Goal: Task Accomplishment & Management: Use online tool/utility

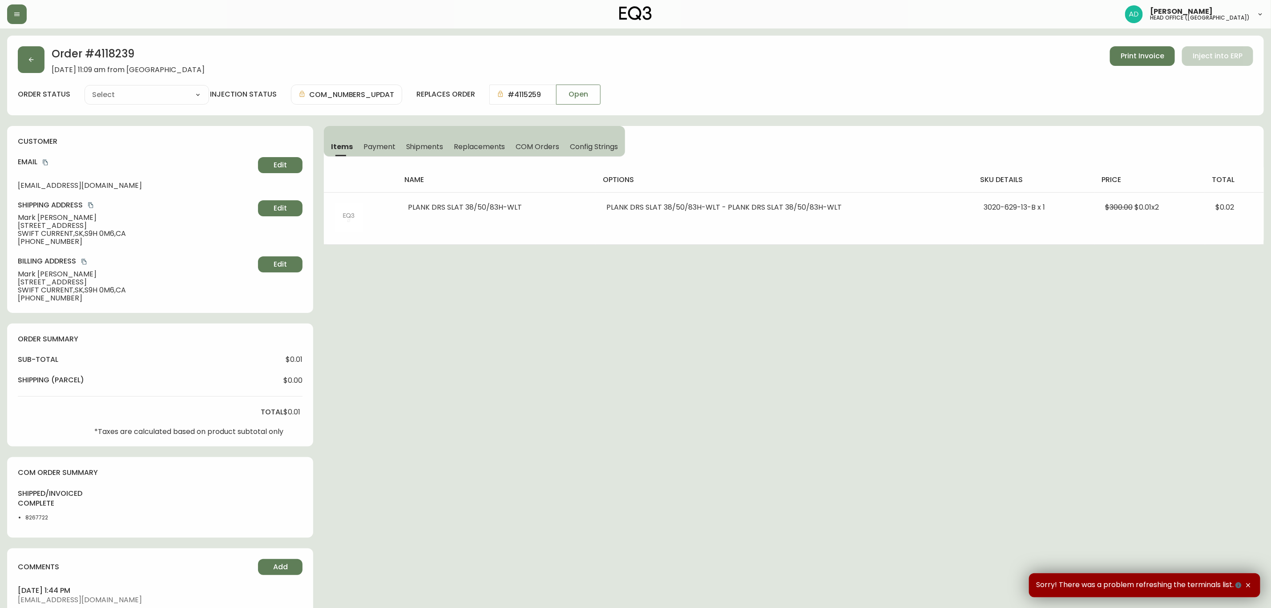
type input "Fully Shipped"
select select "FULLY_SHIPPED"
click at [542, 306] on div "Order # 4118239 [DATE] 11:09 am from [GEOGRAPHIC_DATA] Print Invoice Inject int…" at bounding box center [635, 411] width 1257 height 751
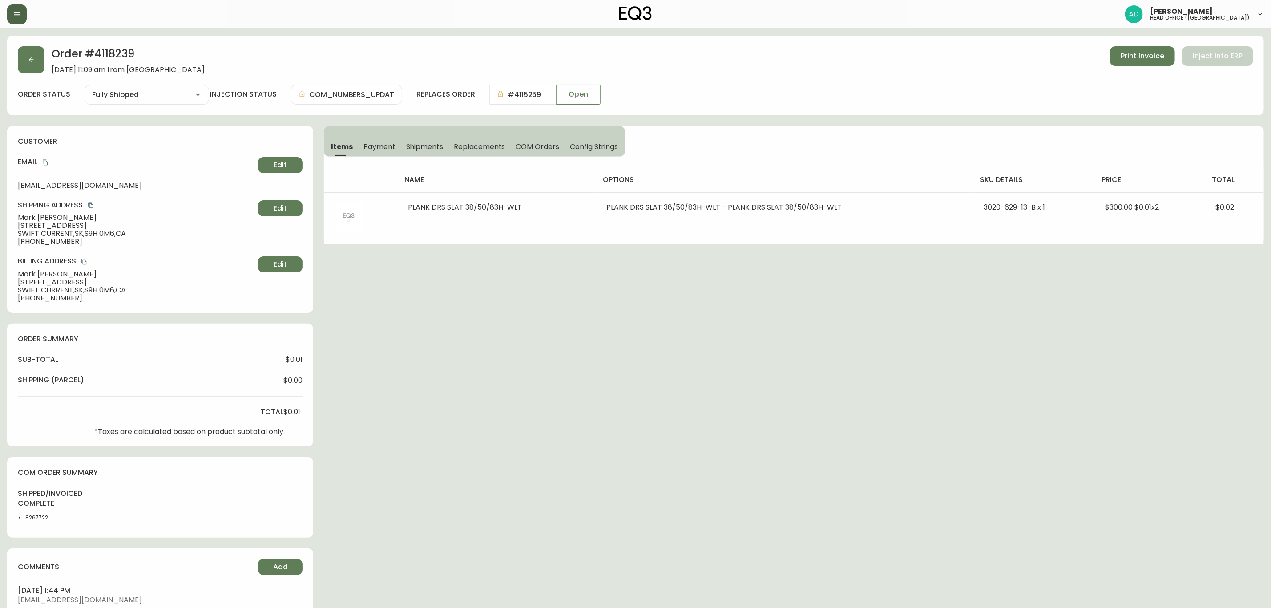
click at [13, 22] on button "button" at bounding box center [17, 14] width 20 height 20
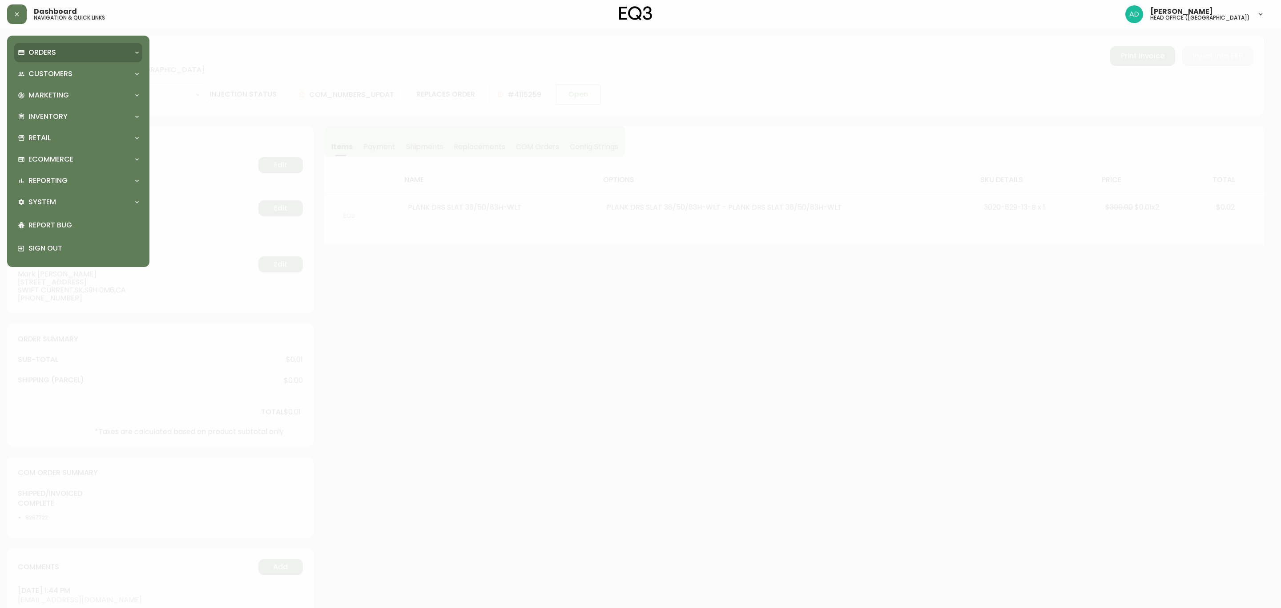
click at [44, 51] on p "Orders" at bounding box center [42, 53] width 28 height 10
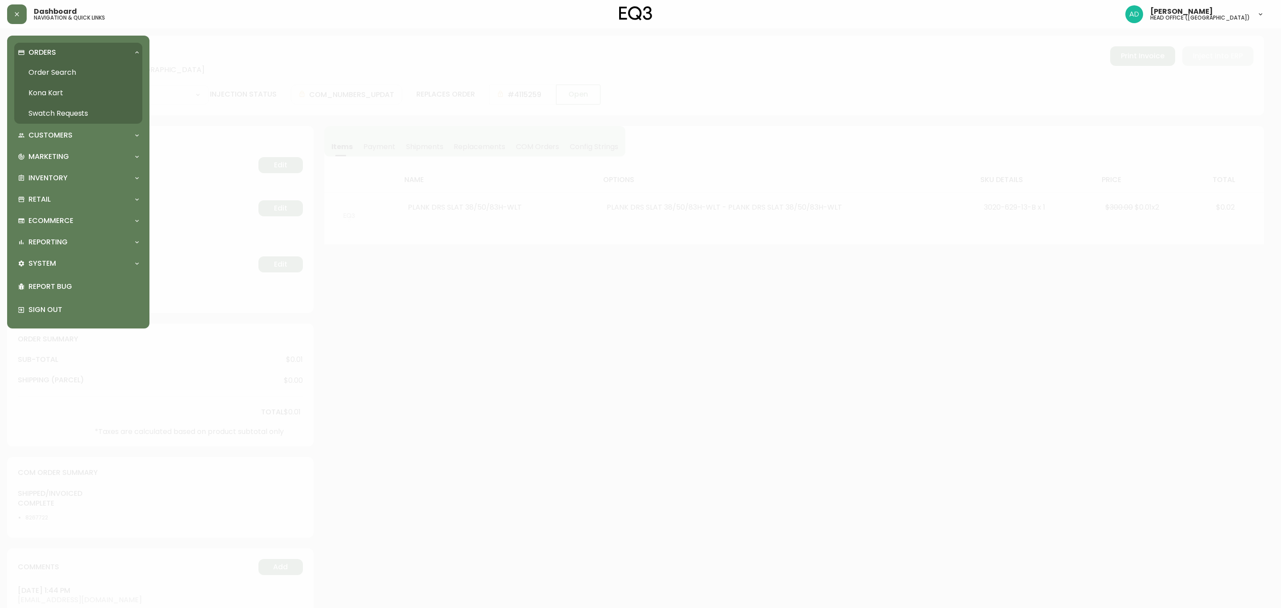
click at [59, 67] on link "Order Search" at bounding box center [78, 72] width 128 height 20
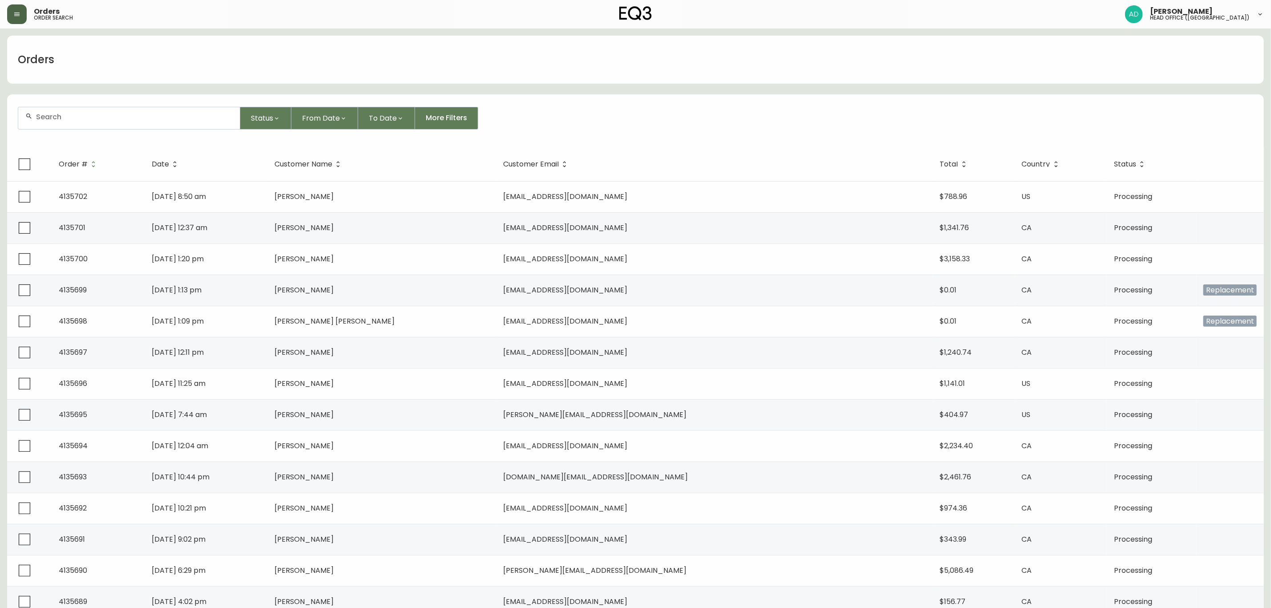
click at [18, 21] on button "button" at bounding box center [17, 14] width 20 height 20
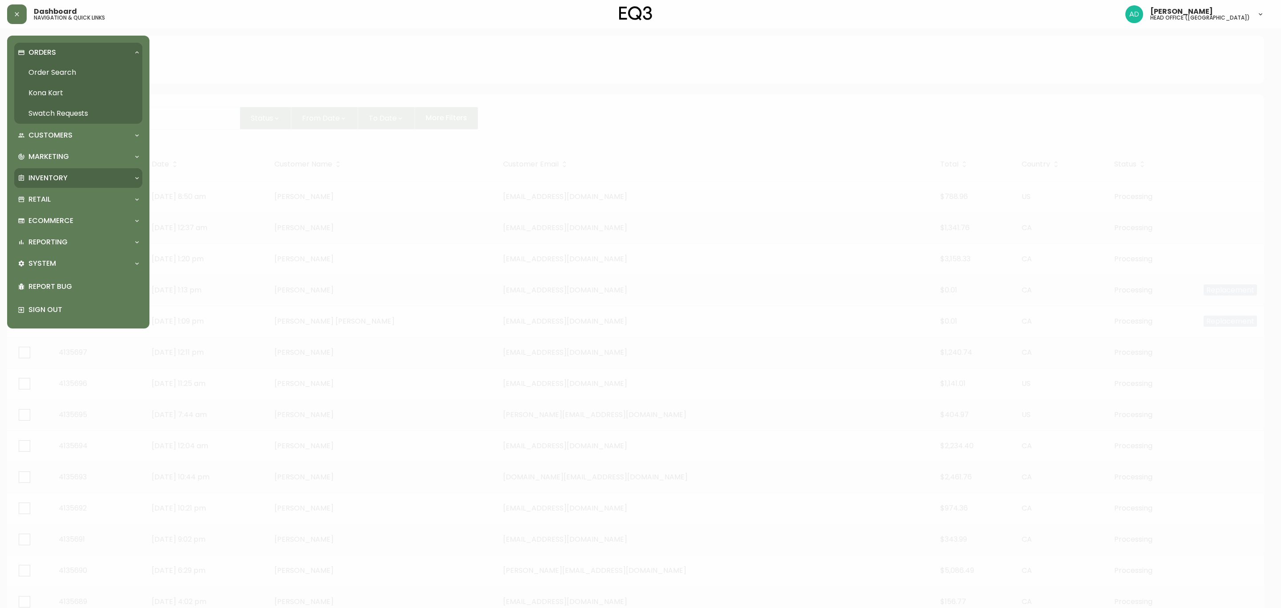
click at [81, 179] on div "Inventory" at bounding box center [74, 178] width 112 height 10
click at [80, 194] on link "Import Stock Status" at bounding box center [78, 198] width 128 height 20
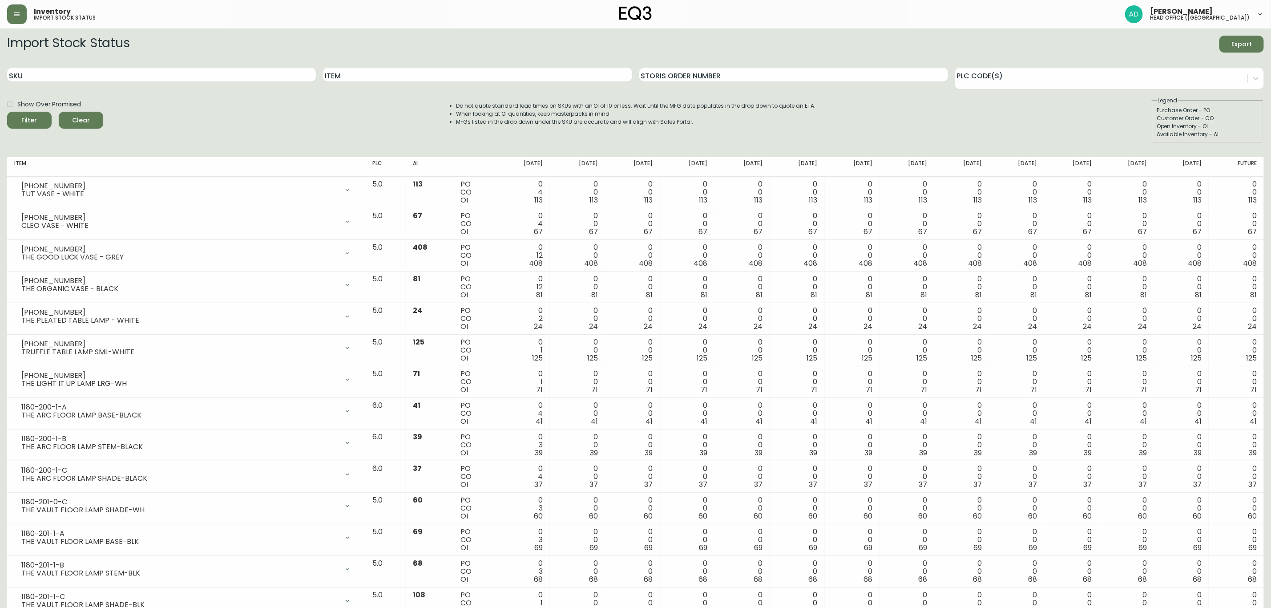
click at [1251, 41] on span "Export" at bounding box center [1242, 44] width 30 height 11
